Goal: Information Seeking & Learning: Learn about a topic

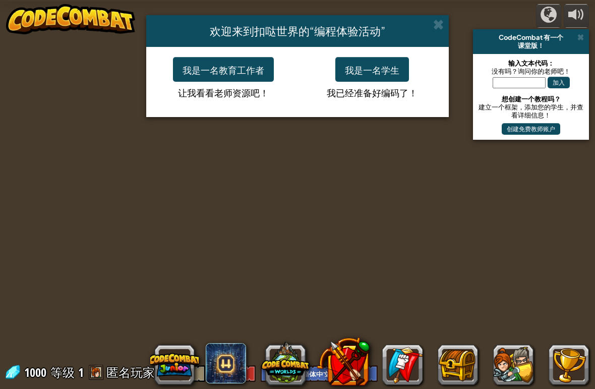
select select "zh-HANS"
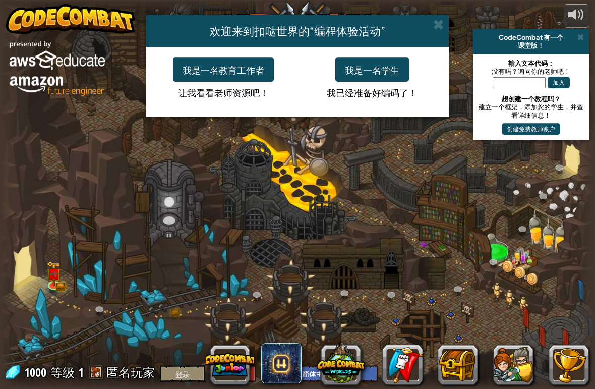
click at [376, 67] on font "我是一名学生" at bounding box center [372, 70] width 54 height 12
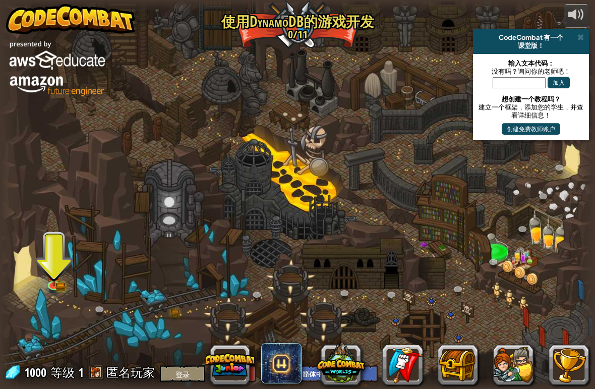
click at [49, 283] on img at bounding box center [53, 273] width 15 height 25
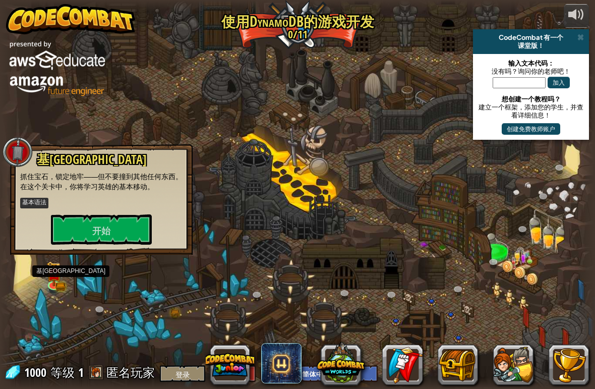
click at [95, 224] on font "开始" at bounding box center [101, 230] width 18 height 13
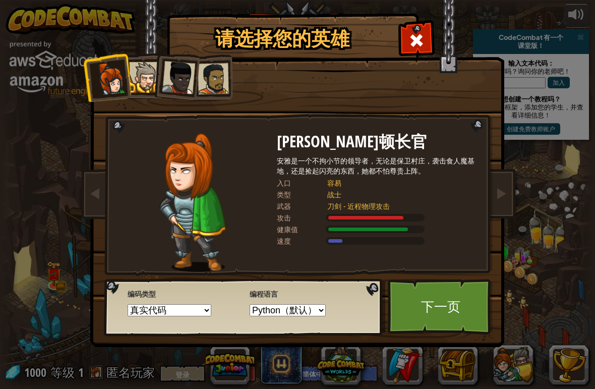
click at [133, 79] on div at bounding box center [144, 77] width 31 height 31
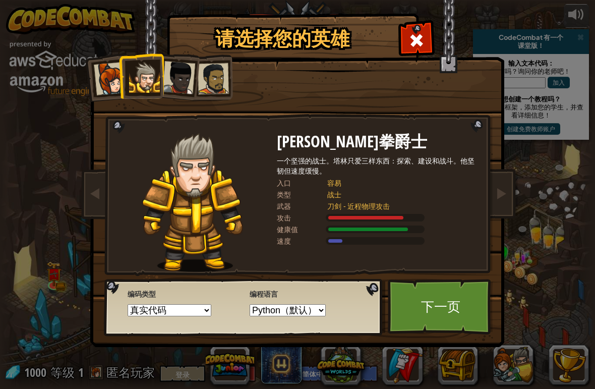
click at [113, 75] on div at bounding box center [110, 78] width 33 height 33
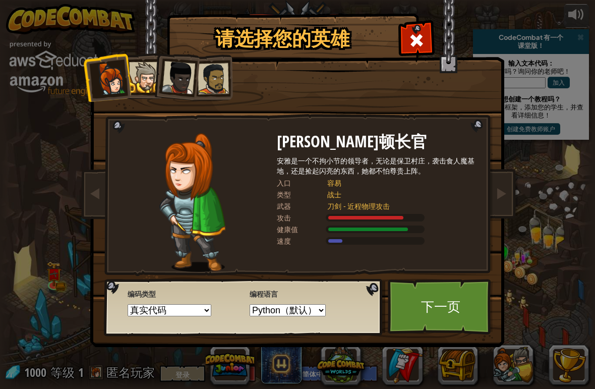
click at [186, 74] on div at bounding box center [178, 77] width 33 height 33
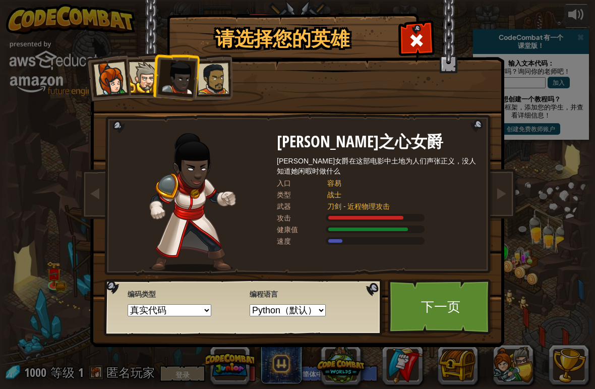
click at [219, 81] on div at bounding box center [213, 78] width 31 height 31
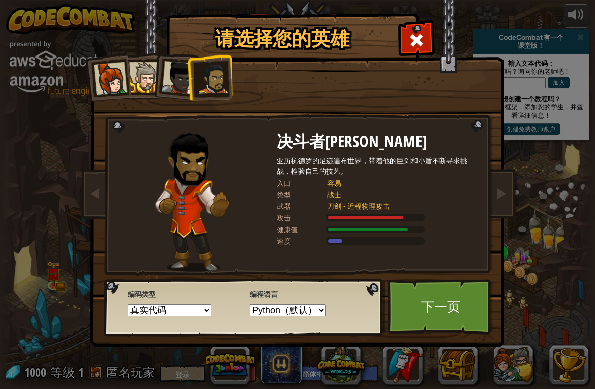
click at [151, 74] on div at bounding box center [144, 77] width 31 height 31
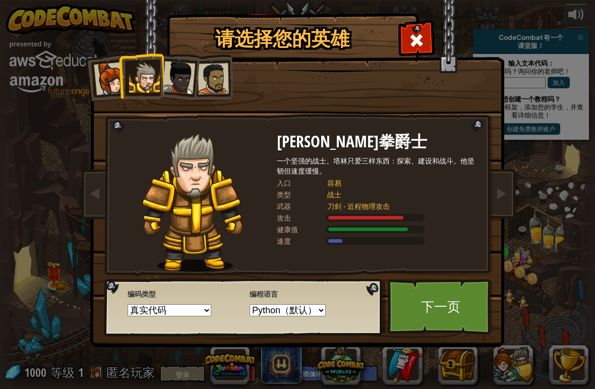
click at [217, 76] on div at bounding box center [213, 78] width 31 height 31
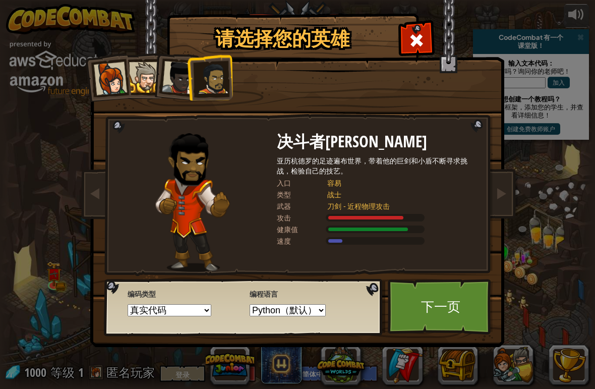
click at [152, 78] on div at bounding box center [144, 77] width 31 height 31
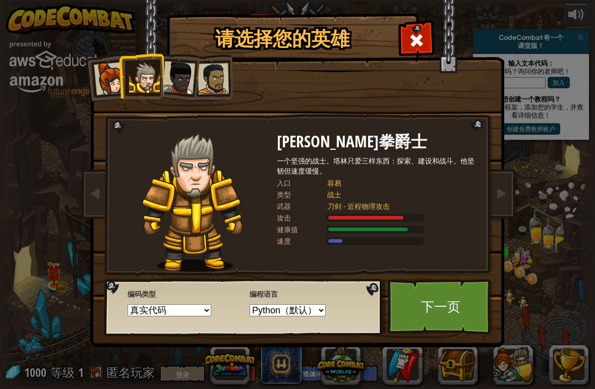
click at [222, 90] on div at bounding box center [213, 78] width 31 height 31
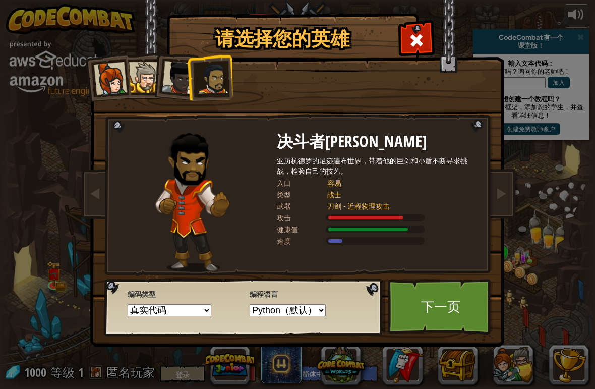
click at [461, 305] on link "下一页" at bounding box center [440, 306] width 105 height 55
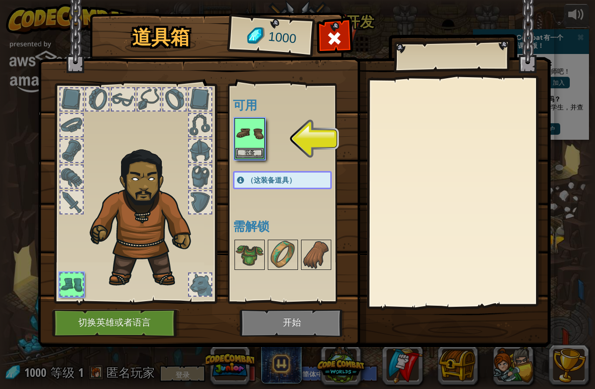
click at [247, 136] on img at bounding box center [249, 133] width 28 height 28
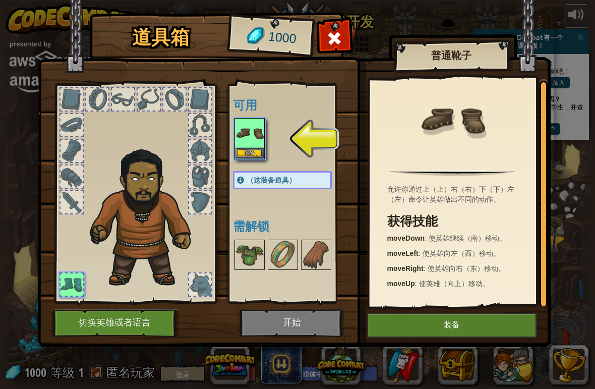
click at [471, 324] on button "装备" at bounding box center [451, 324] width 170 height 25
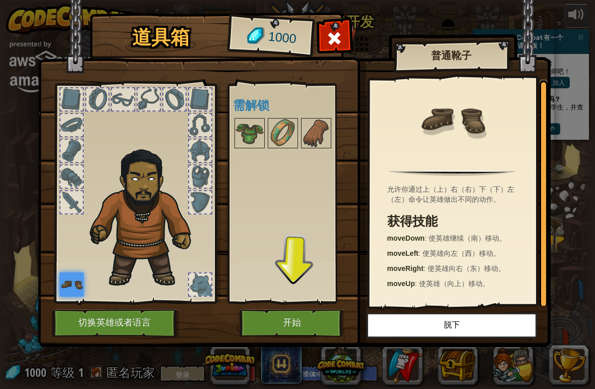
click at [289, 313] on button "开始" at bounding box center [291, 323] width 105 height 28
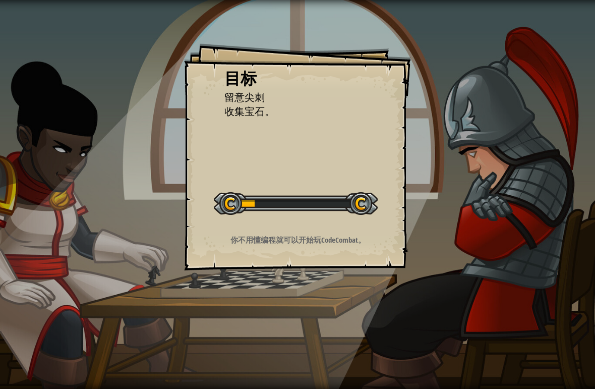
click at [303, 313] on div "目标 留意尖刺 收集宝石。 开始 加载失败 订阅后才可以开始本关 订阅 您将需要加入一个课程来玩这个关卡 回到我的课程 请询问老师指定后续课程，或者联系客服购…" at bounding box center [297, 194] width 595 height 389
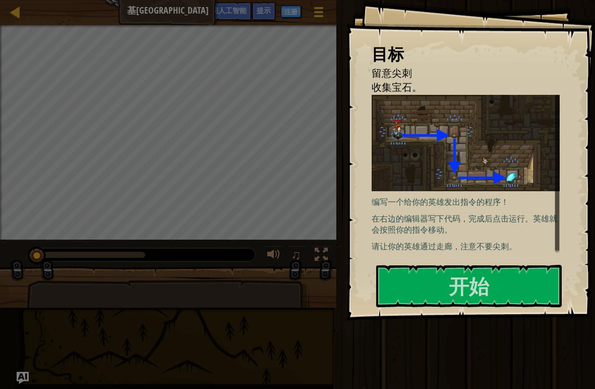
click at [511, 182] on div "目标 留意尖刺 收集宝石。 编写一个给你的英雄发出指令的程序！ 在右边的编辑器写下代码，完成后点击运行。英雄就会按照你的指令移动。 请让你的英雄通过走廊，注意…" at bounding box center [470, 160] width 248 height 320
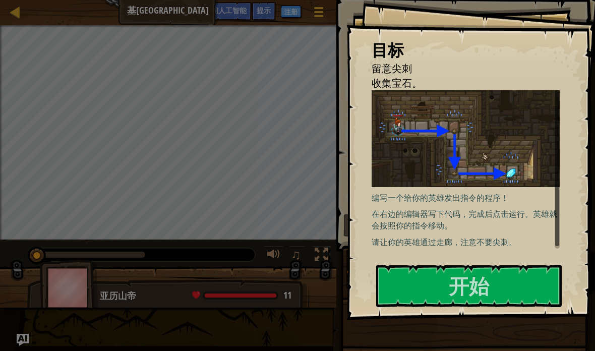
click at [446, 287] on button "开始" at bounding box center [468, 286] width 185 height 42
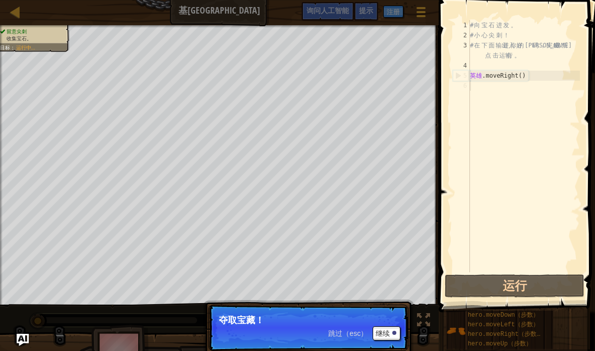
click at [494, 284] on button "运行" at bounding box center [514, 285] width 140 height 23
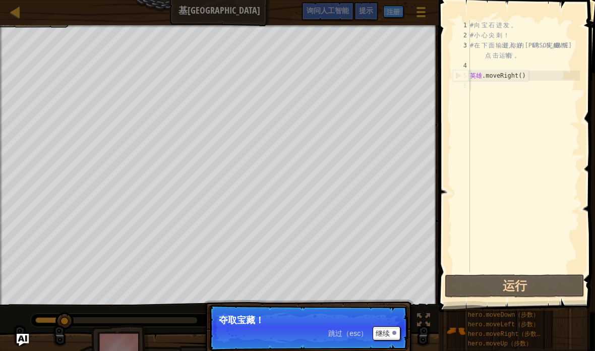
click at [388, 336] on font "继续" at bounding box center [382, 334] width 14 height 8
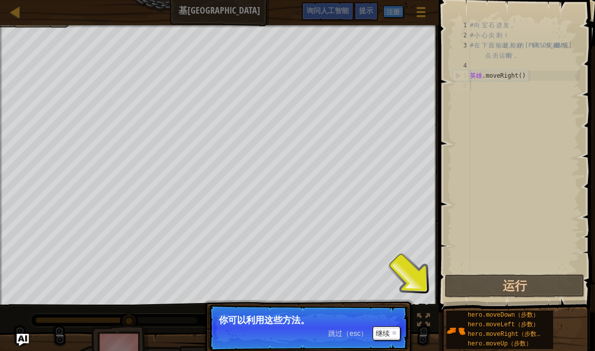
click at [446, 259] on span at bounding box center [517, 142] width 164 height 342
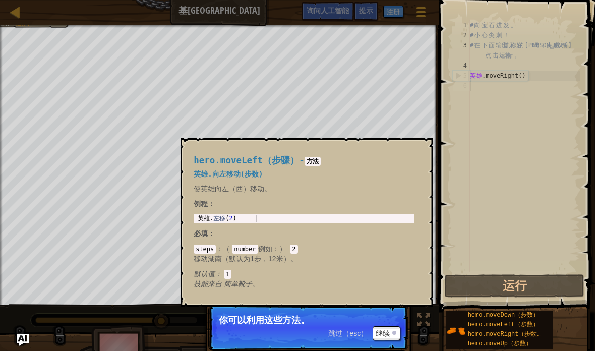
click at [474, 322] on font "hero.moveLeft（步数）" at bounding box center [504, 324] width 72 height 7
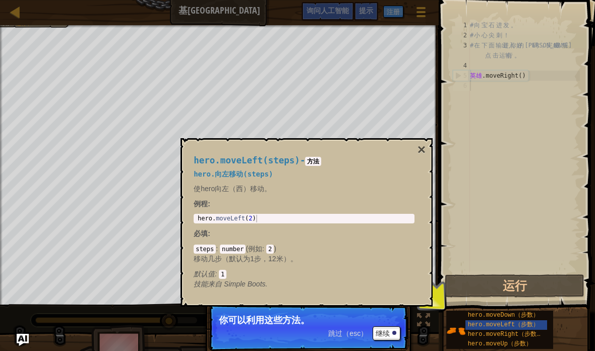
click at [390, 339] on button "继续" at bounding box center [386, 333] width 28 height 14
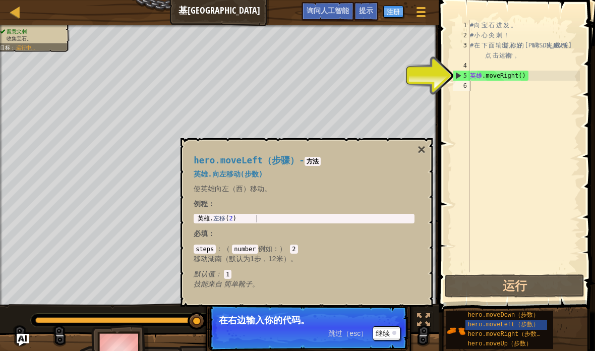
click at [387, 335] on font "继续" at bounding box center [382, 334] width 14 height 8
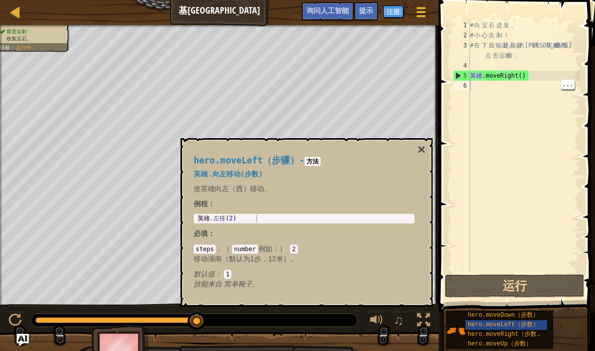
click at [475, 85] on div "# 向 宝 石 进 发 。 # 小 心 尖 刺 ！ # 在 下 面 输出 进入 你好 的 代 码 ， 完成 成 后 点 击 运输 行 。 英雄 .moveRi…" at bounding box center [524, 156] width 112 height 272
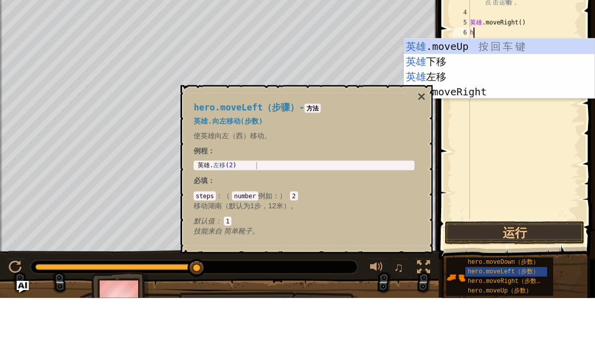
click at [412, 146] on div "hero.moveLeft（步骤） - 方法 英雄.向左移动(步数) 使英雄向左（西）移动。 例程 ： 1 英雄 . 左移 ( 2 ) 锄头锄头锄头锄头锄头锄…" at bounding box center [303, 222] width 235 height 152
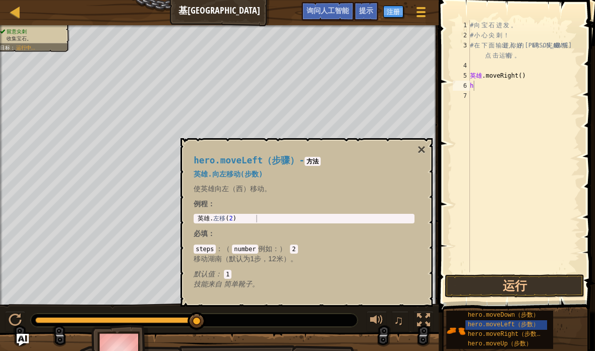
click at [412, 152] on div "hero.moveLeft（步骤） - 方法 英雄.向左移动(步数) 使英雄向左（西）移动。 例程 ： 1 英雄 . 左移 ( 2 ) 锄头锄头锄头锄头锄头锄…" at bounding box center [303, 222] width 235 height 152
click at [413, 155] on div "hero.moveLeft（步骤） - 方法 英雄.向左移动(步数) 使英雄向左（西）移动。 例程 ： 1 英雄 . 左移 ( 2 ) 锄头锄头锄头锄头锄头锄…" at bounding box center [303, 222] width 235 height 152
click at [408, 158] on h4 "hero.moveLeft（步骤） - 方法" at bounding box center [304, 161] width 221 height 10
click at [419, 153] on font "×" at bounding box center [421, 150] width 8 height 16
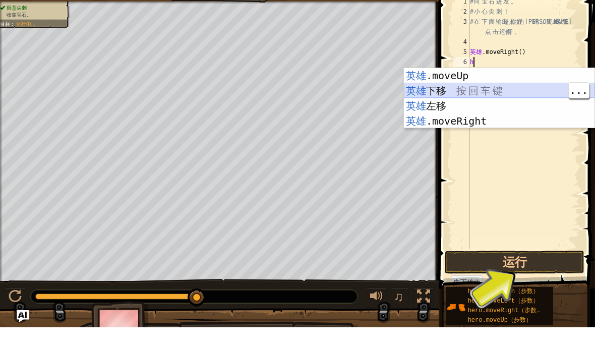
click at [496, 94] on div "英雄 .moveUp 按 回 车 键 英雄 下移 按 回 车 键 英雄 左移 按 回 车 键 英雄 .moveRight 按 回 车 键" at bounding box center [499, 137] width 190 height 91
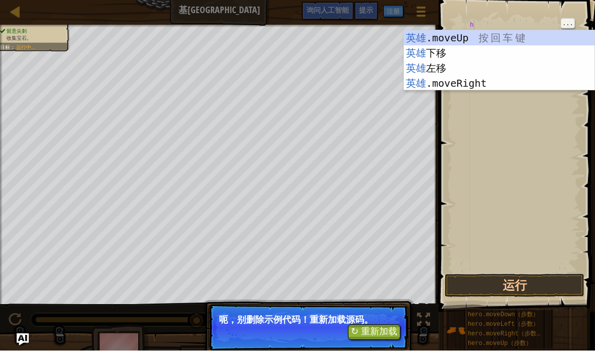
click at [579, 20] on div "h" at bounding box center [524, 156] width 112 height 272
type textarea "abcde fg"
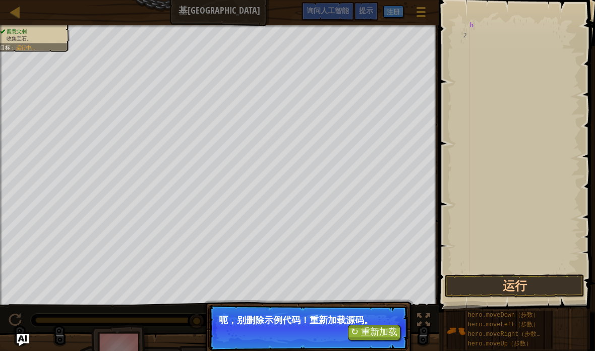
click at [36, 24] on div "地图 [PERSON_NAME]加德地牢 游戏菜单 完成 注册 提示 询问人工智能" at bounding box center [219, 12] width 438 height 25
click at [18, 6] on div at bounding box center [15, 12] width 13 height 13
select select "zh-HANS"
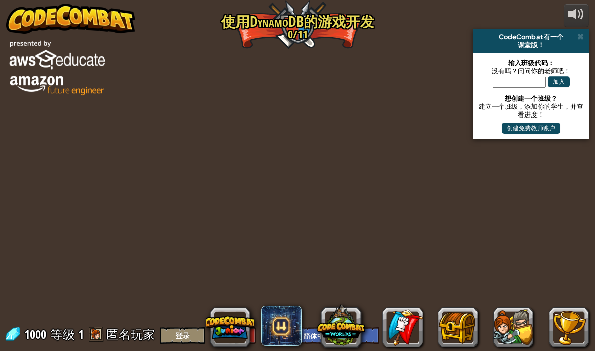
select select "zh-HANS"
